Goal: Task Accomplishment & Management: Manage account settings

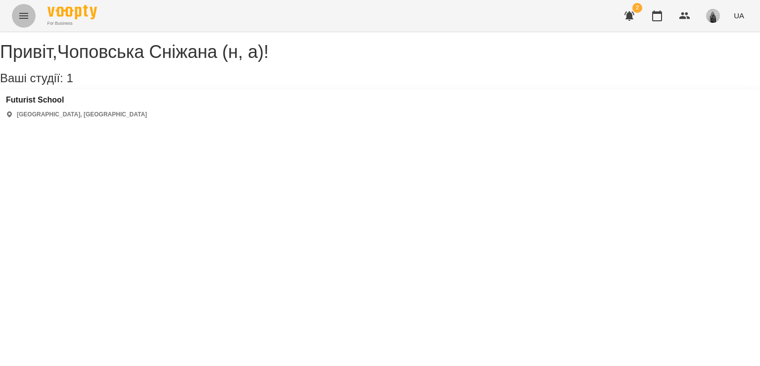
click at [14, 9] on button "Menu" at bounding box center [24, 16] width 24 height 24
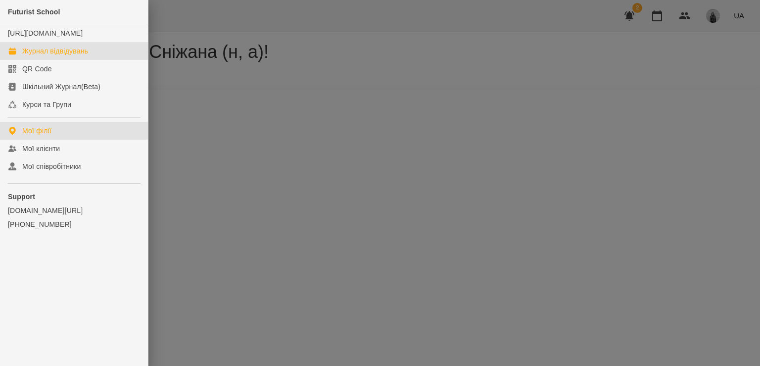
click at [46, 56] on div "Журнал відвідувань" at bounding box center [55, 51] width 66 height 10
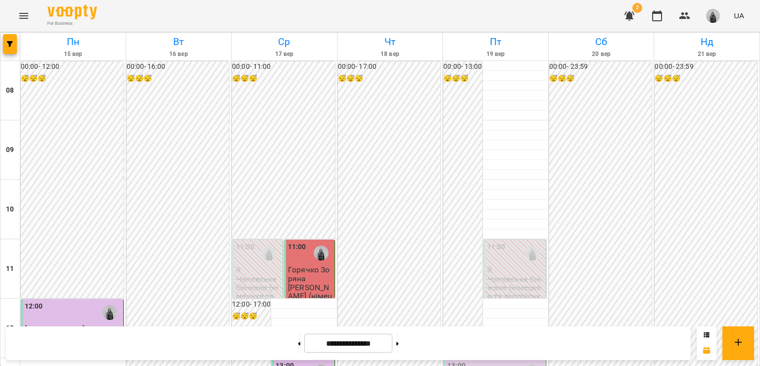
scroll to position [544, 0]
click at [399, 342] on button at bounding box center [397, 343] width 2 height 22
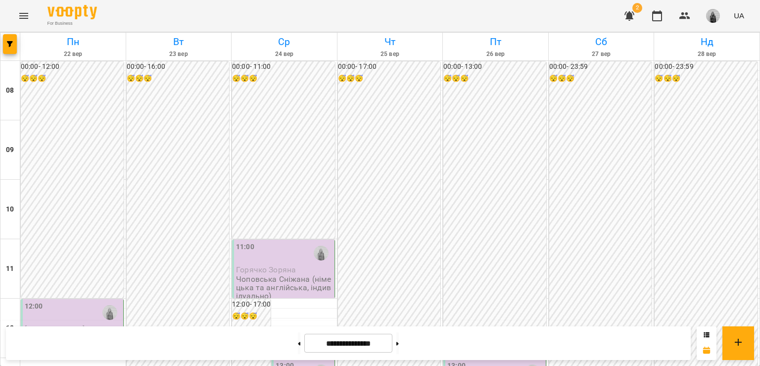
scroll to position [594, 0]
click at [399, 339] on button at bounding box center [397, 343] width 2 height 22
type input "**********"
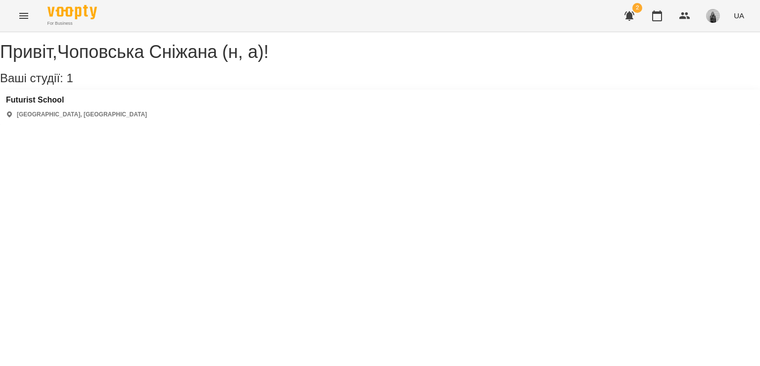
click at [20, 19] on icon "Menu" at bounding box center [24, 16] width 12 height 12
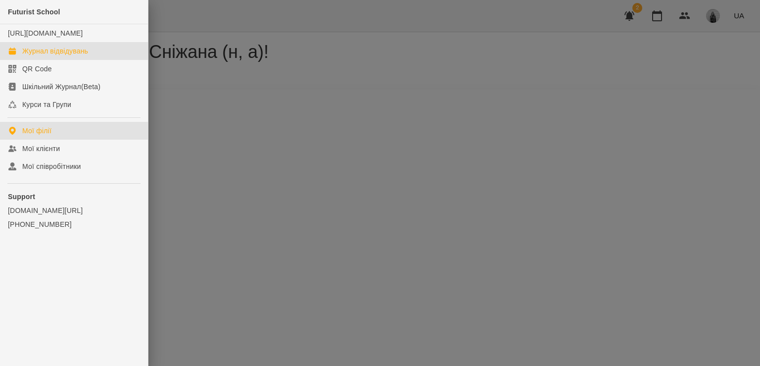
click at [35, 60] on link "Журнал відвідувань" at bounding box center [74, 51] width 148 height 18
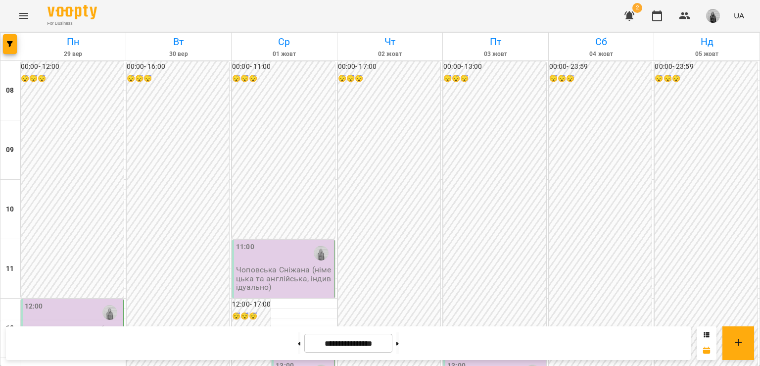
scroll to position [630, 0]
click at [298, 336] on button at bounding box center [299, 343] width 2 height 22
click at [297, 346] on div at bounding box center [299, 343] width 10 height 22
click at [298, 346] on button at bounding box center [299, 343] width 2 height 22
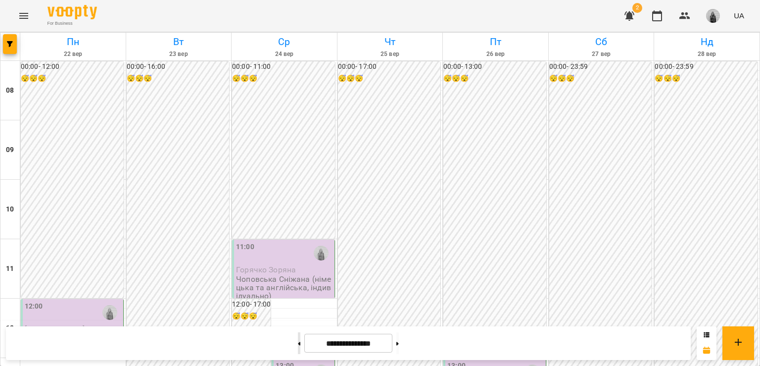
type input "**********"
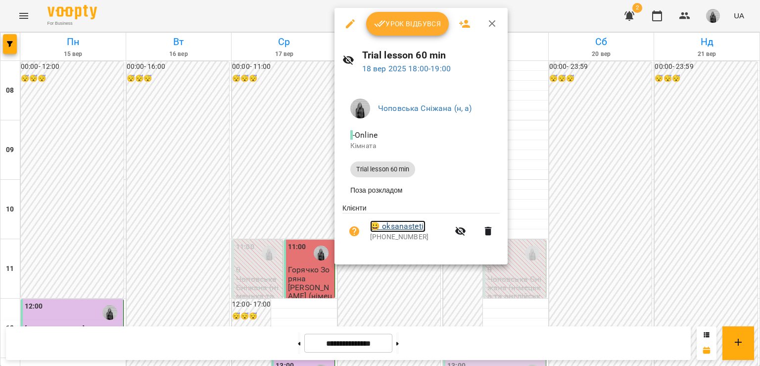
click at [394, 231] on link "😀 oksanastetij" at bounding box center [397, 226] width 55 height 12
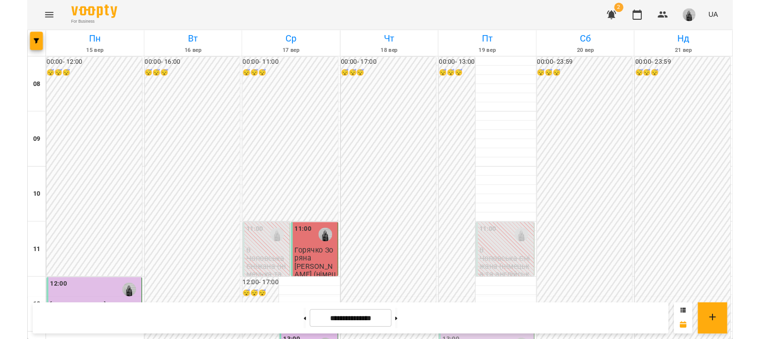
scroll to position [346, 0]
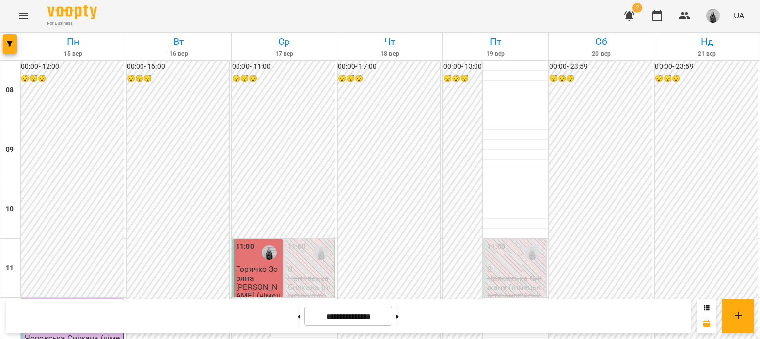
scroll to position [346, 0]
